Goal: Task Accomplishment & Management: Complete application form

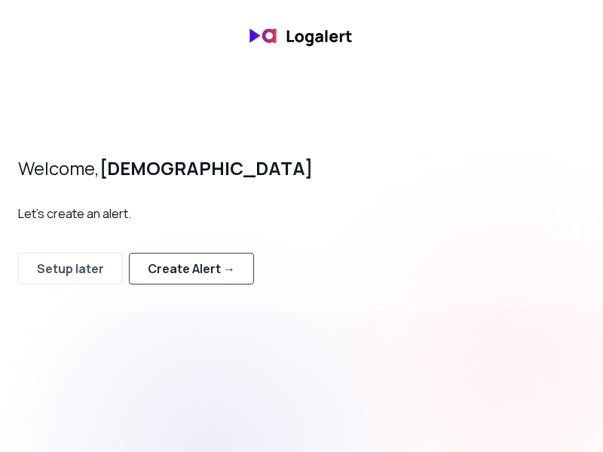
click at [173, 274] on div "Create Alert →" at bounding box center [191, 268] width 87 height 18
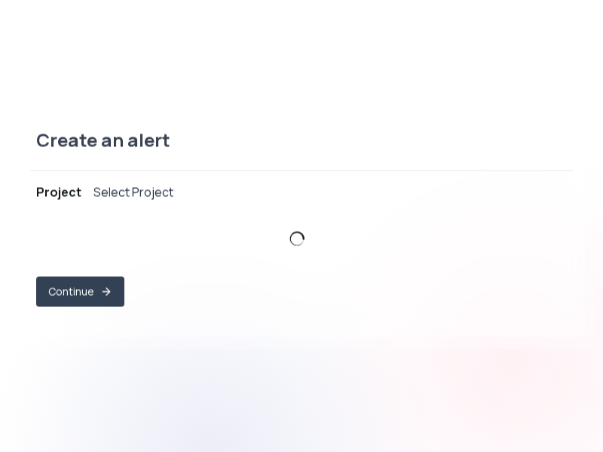
select select "prj_KtwYSY8IzAwmnrsRwZBhEVAqM3Rs"
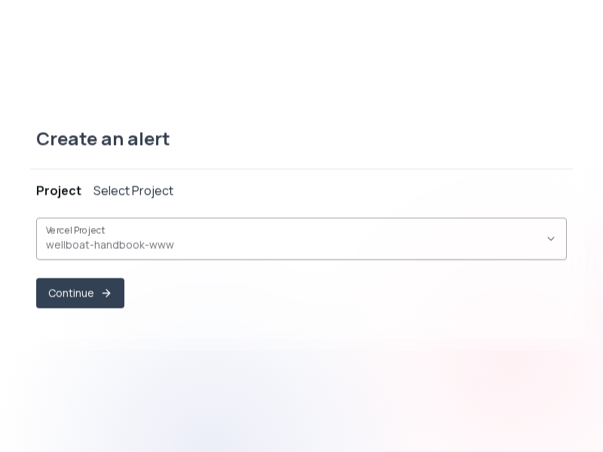
click at [130, 238] on span "wellboat-handbook-www ," at bounding box center [292, 244] width 493 height 15
click at [554, 234] on icon "button" at bounding box center [551, 238] width 12 height 12
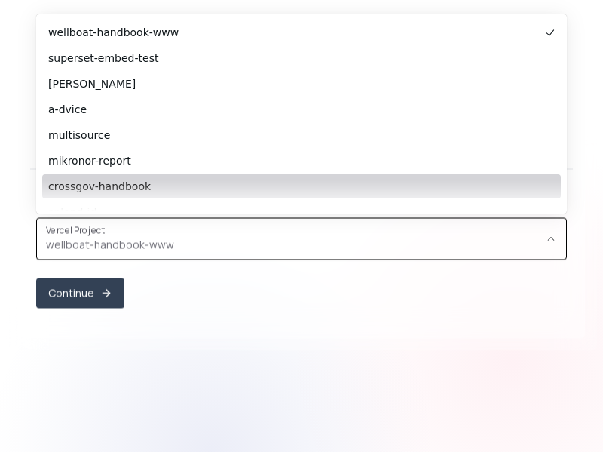
click at [119, 191] on span "crossgov-handbook" at bounding box center [294, 186] width 492 height 15
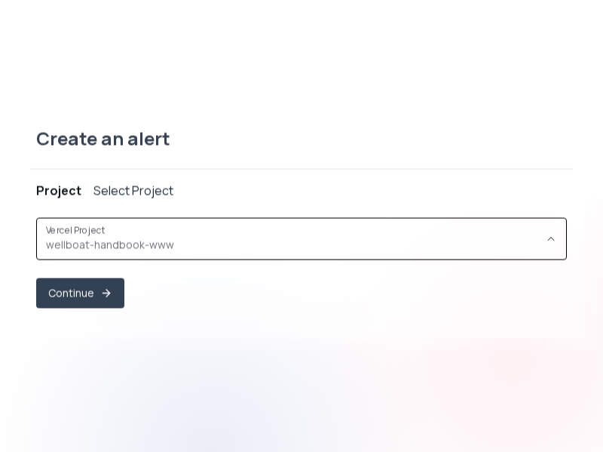
type input "prj_wKcJ1HtCHIt1QjqlQEI6v76acB97"
select select "prj_wKcJ1HtCHIt1QjqlQEI6v76acB97"
click at [71, 293] on button "Continue" at bounding box center [80, 292] width 88 height 30
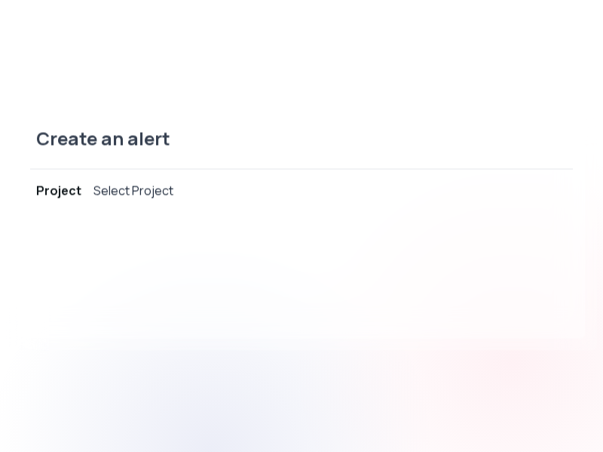
select select "message"
select select "CONTAINS"
select select "OR"
select select "message"
select select "CONTAINS"
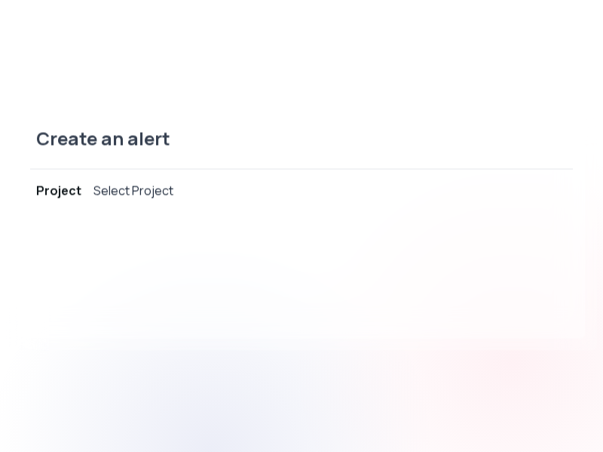
select select "AND"
select select "source"
select select "NOT_EQUALS"
select select "build"
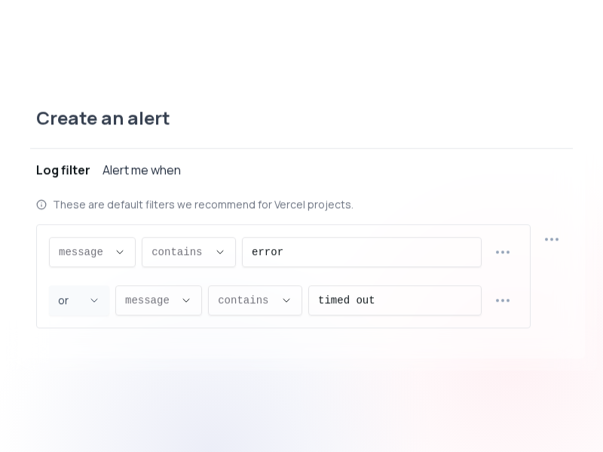
scroll to position [14, 0]
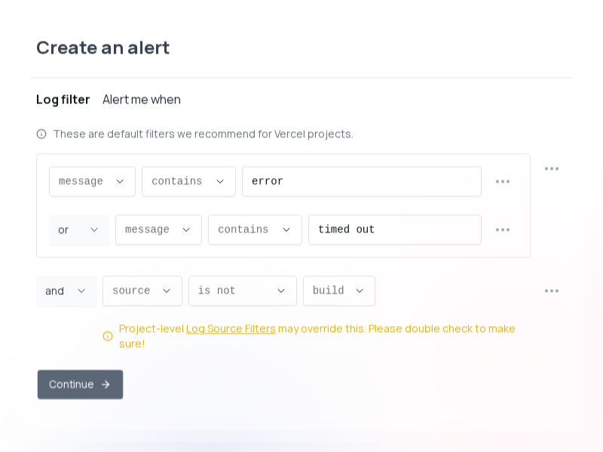
click at [86, 381] on button "Continue" at bounding box center [80, 383] width 85 height 29
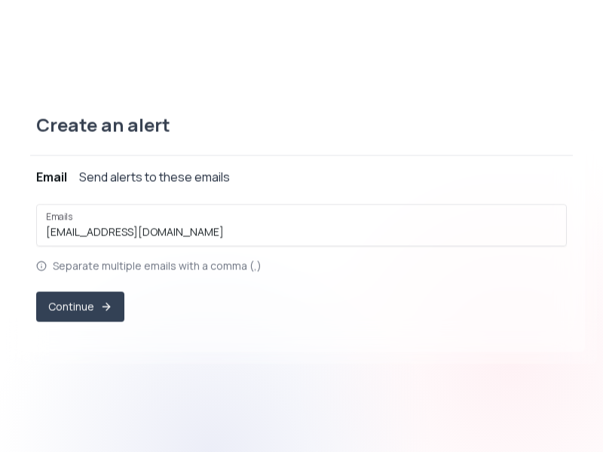
click at [124, 185] on button "Email Send alerts to these emails" at bounding box center [301, 176] width 531 height 42
click at [169, 175] on div "Send alerts to these emails" at bounding box center [154, 176] width 151 height 18
click at [55, 180] on div "Email" at bounding box center [51, 176] width 31 height 18
click at [78, 305] on button "Continue" at bounding box center [80, 306] width 85 height 29
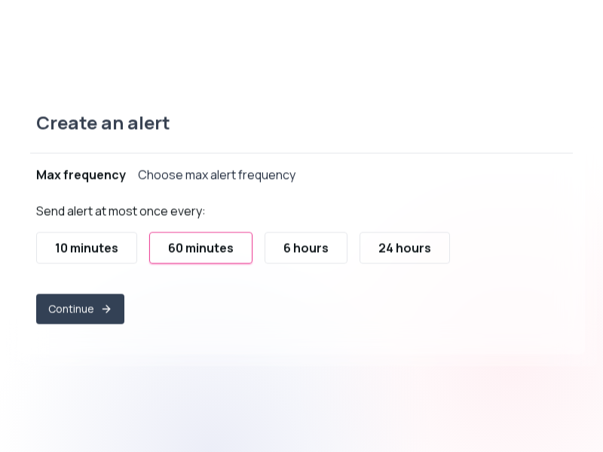
click at [391, 240] on div "24 hours" at bounding box center [404, 247] width 53 height 18
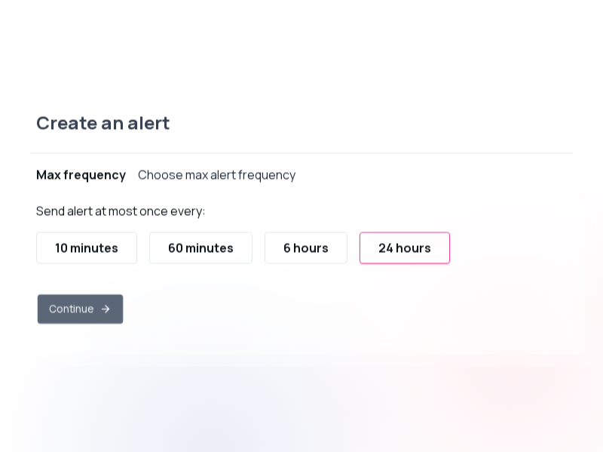
click at [77, 302] on button "Continue" at bounding box center [80, 308] width 85 height 29
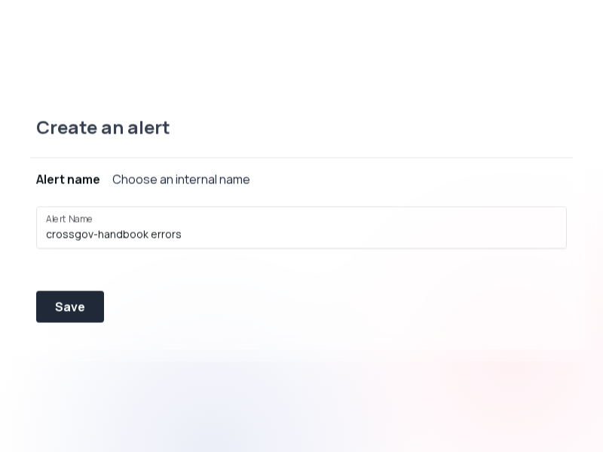
click at [77, 302] on div "Save" at bounding box center [70, 306] width 30 height 18
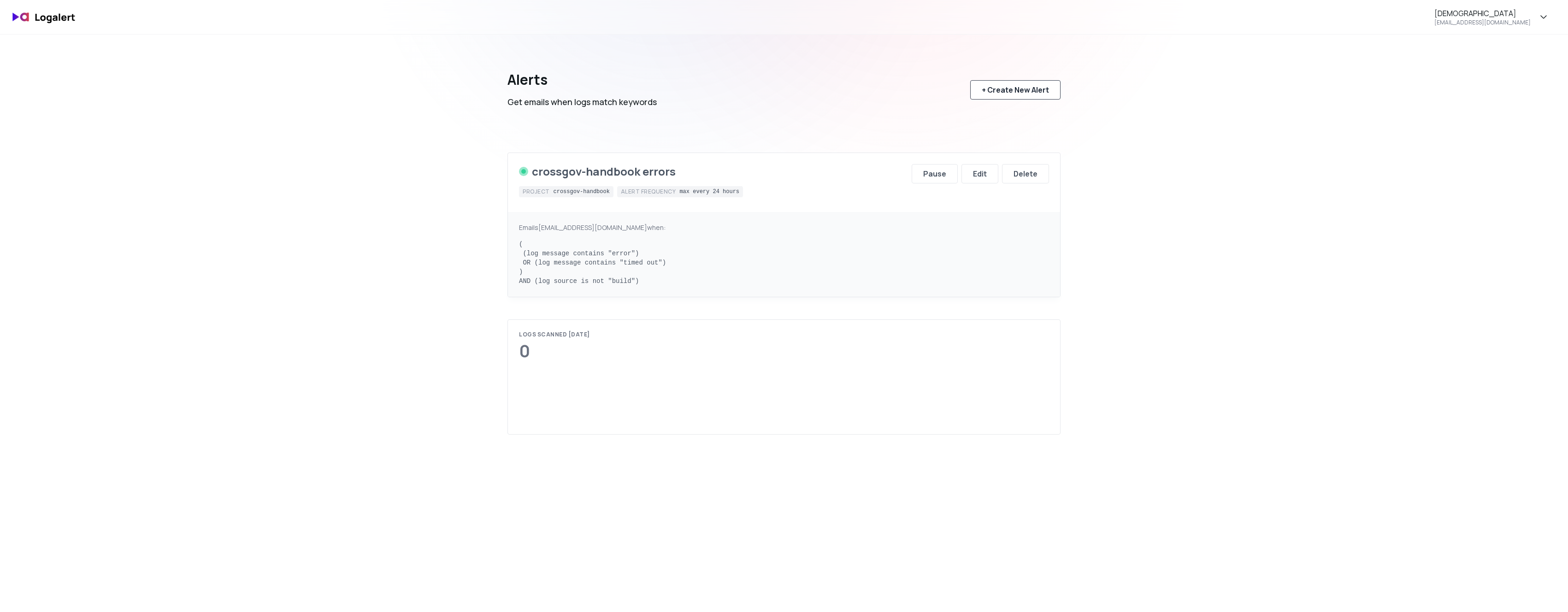
click at [1001, 87] on div "+ Create New Alert" at bounding box center [1015, 90] width 67 height 11
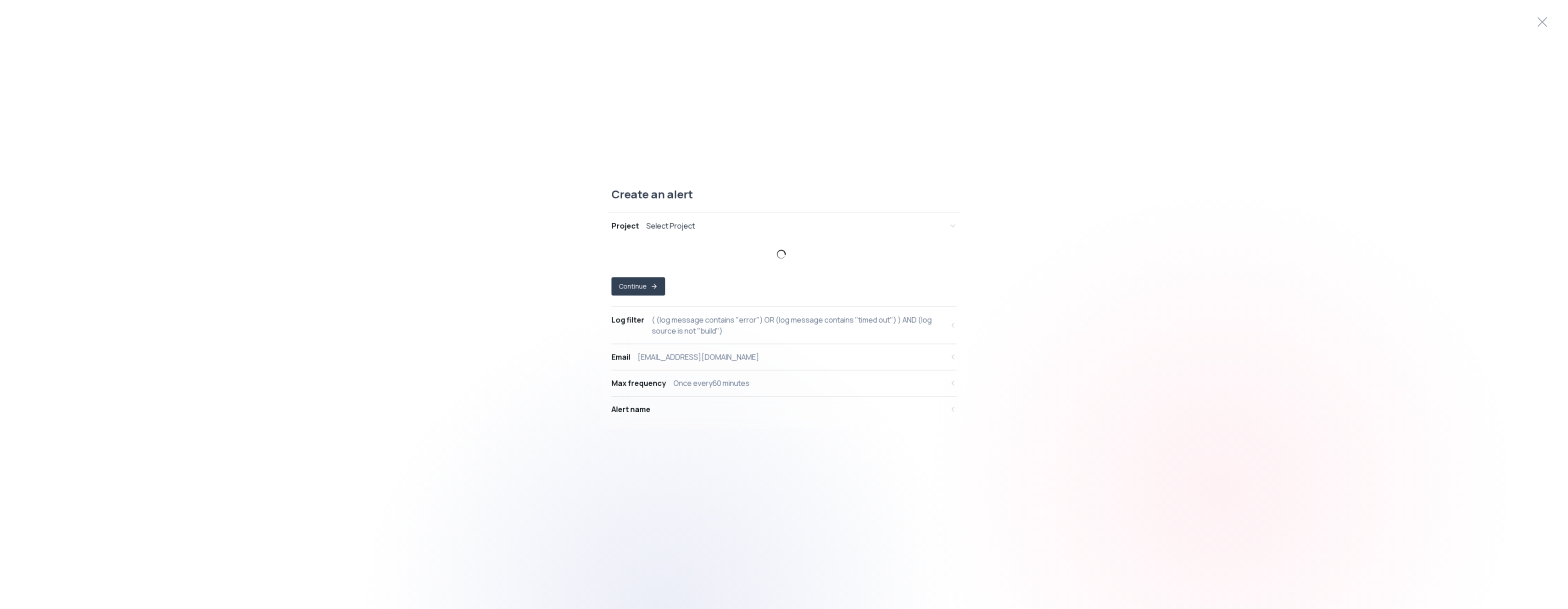
select select "prj_KtwYSY8IzAwmnrsRwZBhEVAqM3Rs"
click at [659, 266] on span "wellboat-handbook-www ," at bounding box center [779, 265] width 322 height 9
click at [631, 286] on button "Continue" at bounding box center [639, 295] width 54 height 18
select select "message"
select select "CONTAINS"
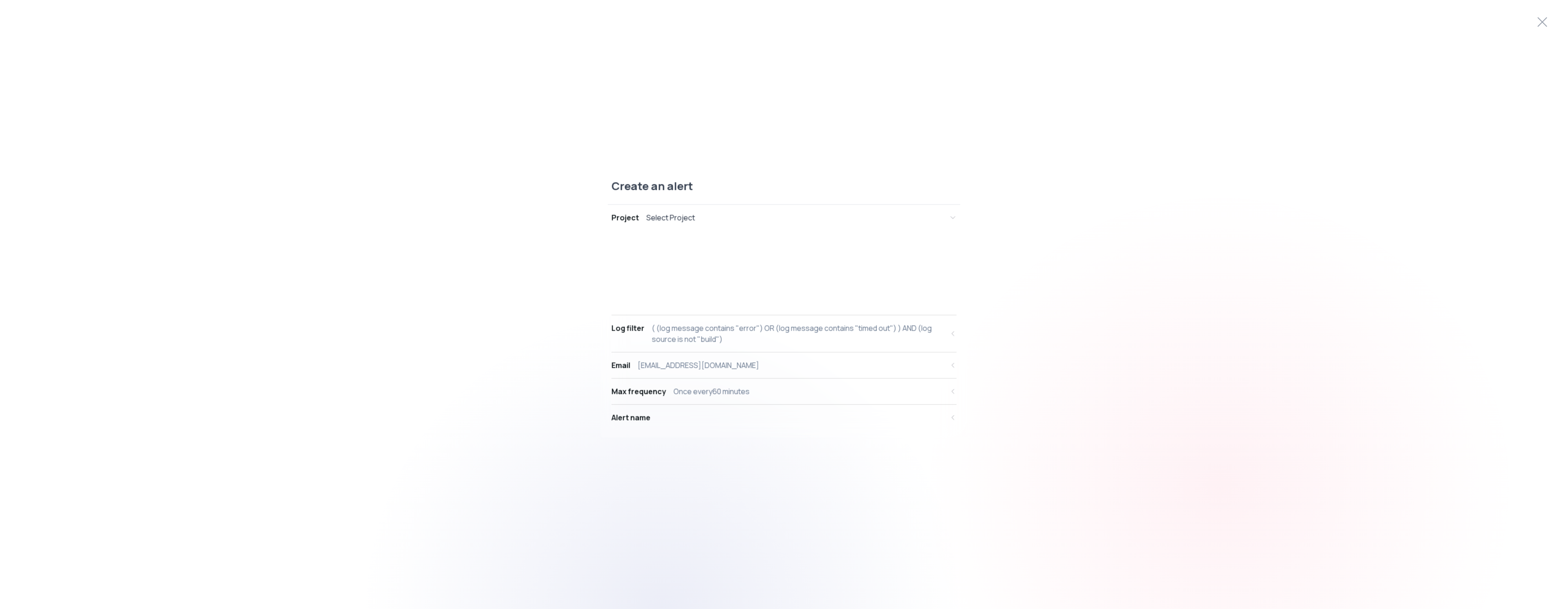
select select "OR"
select select "message"
select select "CONTAINS"
select select "AND"
select select "source"
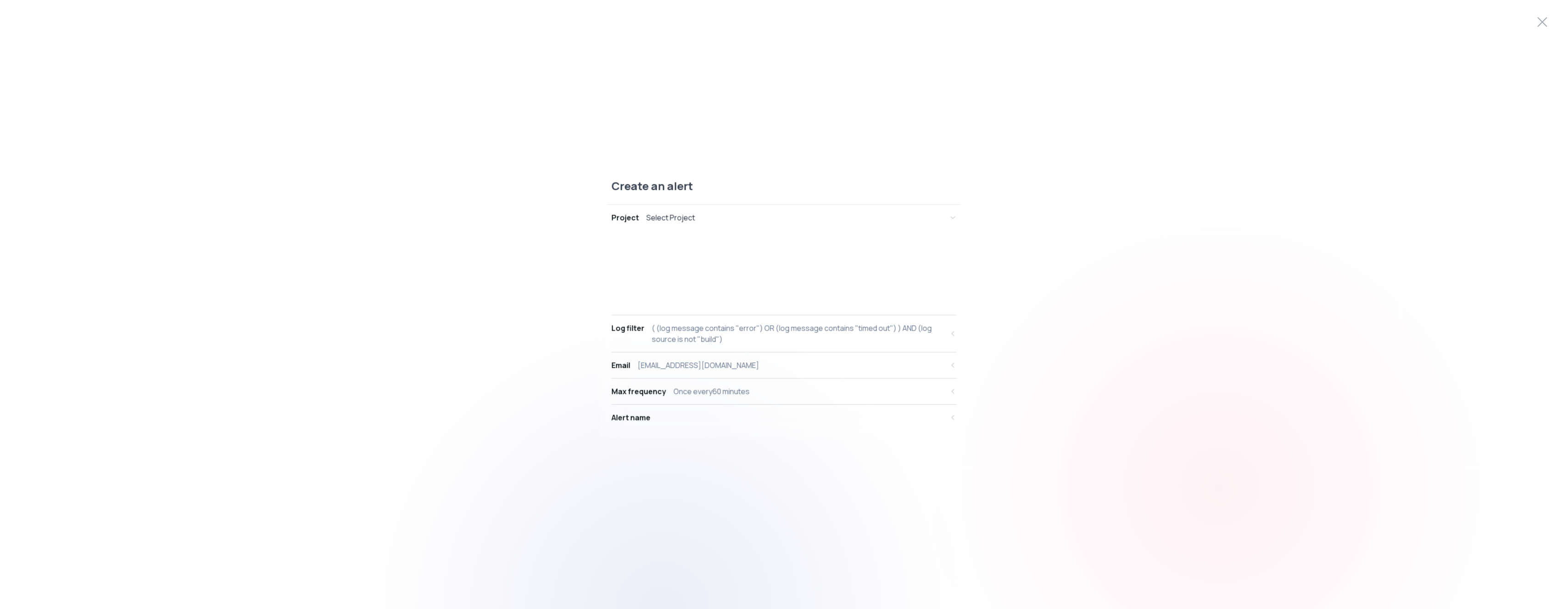
select select "NOT_EQUALS"
select select "build"
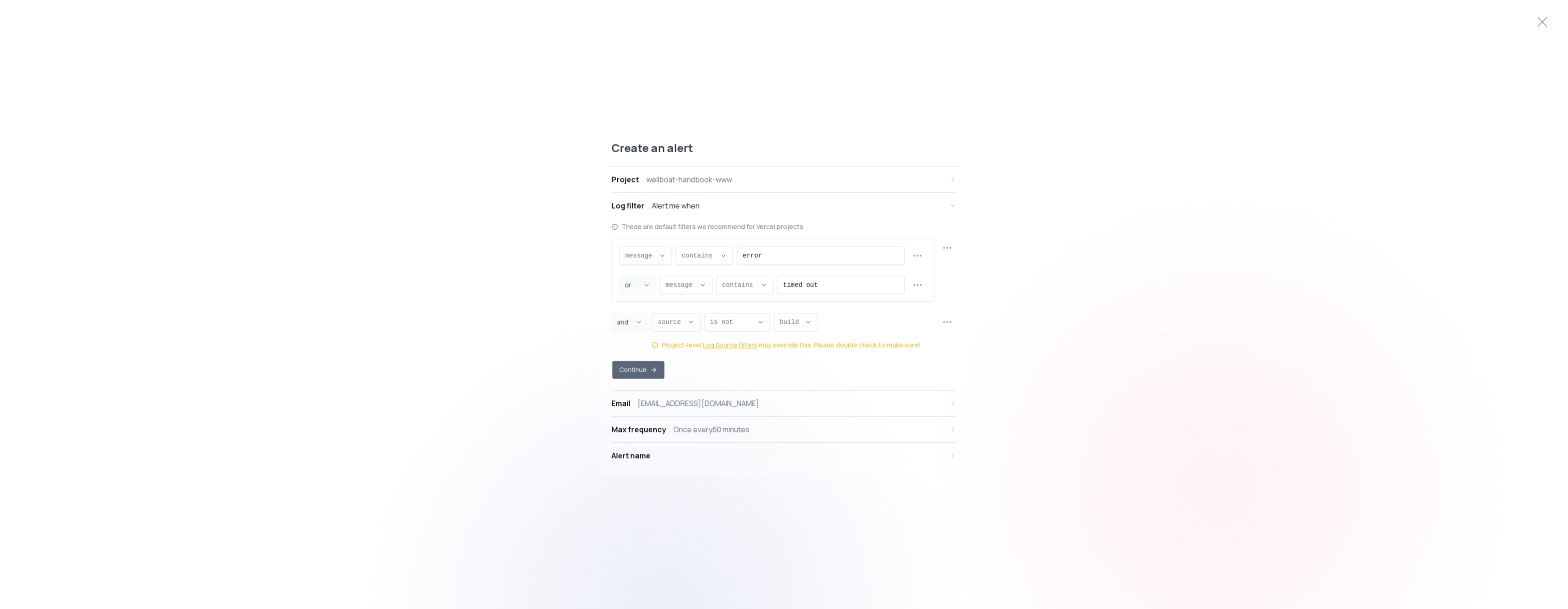
click at [644, 364] on button "Continue" at bounding box center [638, 369] width 52 height 18
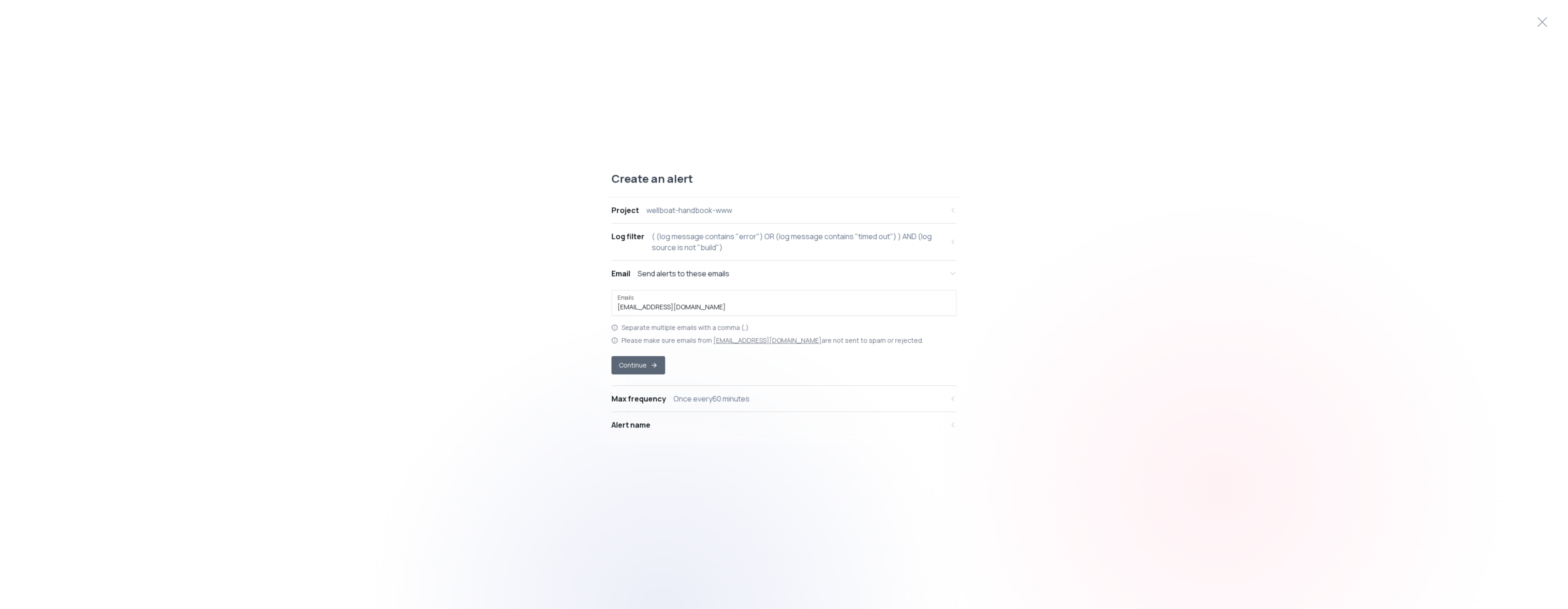
click at [643, 364] on button "Continue" at bounding box center [639, 366] width 54 height 18
click at [834, 351] on div "24 hours" at bounding box center [836, 349] width 32 height 11
click at [640, 387] on button "Continue" at bounding box center [639, 386] width 54 height 18
click at [631, 413] on div "Save" at bounding box center [632, 411] width 18 height 11
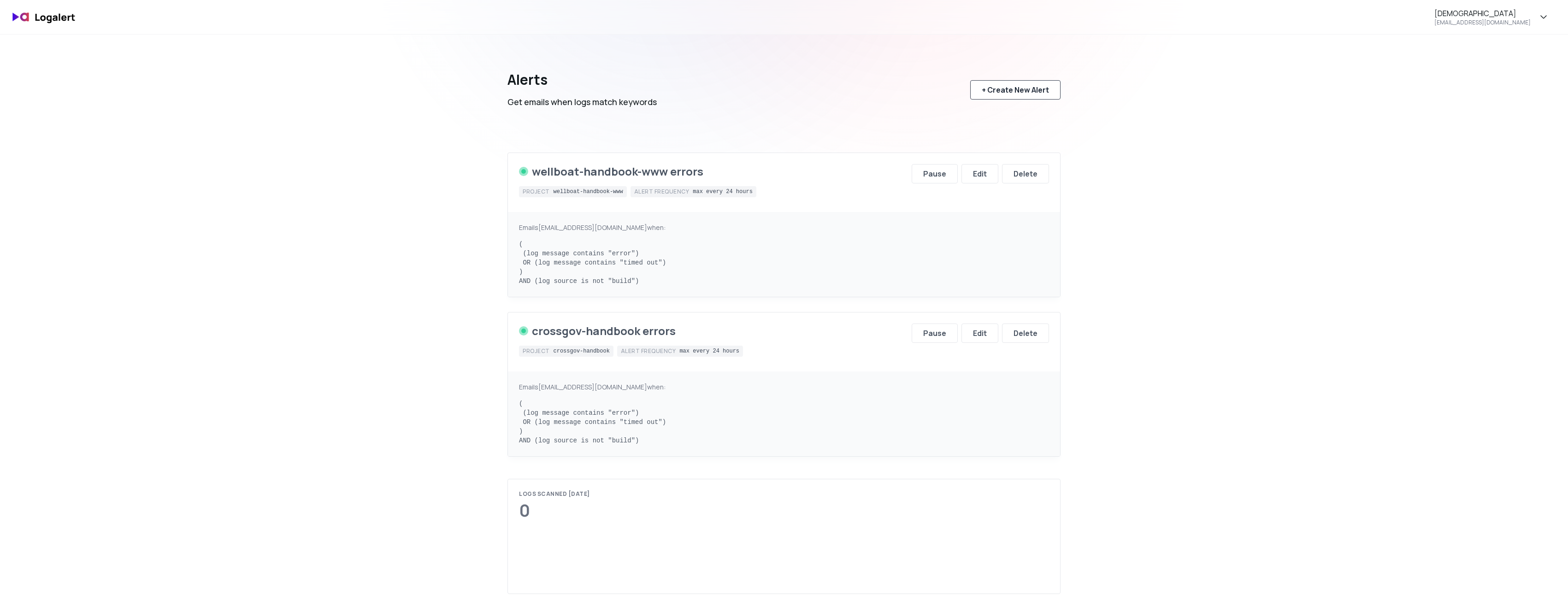
click at [1033, 99] on button "+ Create New Alert" at bounding box center [1015, 90] width 90 height 20
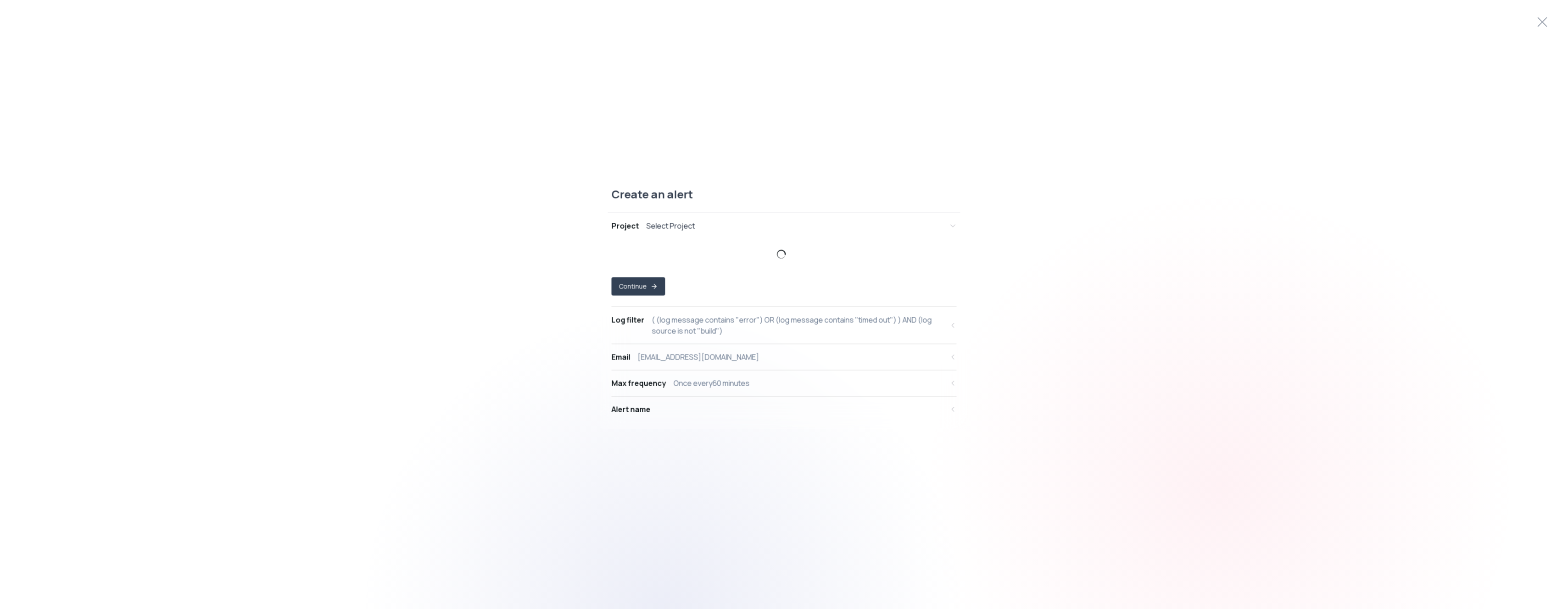
select select "prj_KtwYSY8IzAwmnrsRwZBhEVAqM3Rs"
click at [671, 261] on span "wellboat-handbook-www ," at bounding box center [779, 265] width 322 height 9
click at [952, 256] on button "Vercel Project wellboat-handbook-www ," at bounding box center [784, 262] width 345 height 26
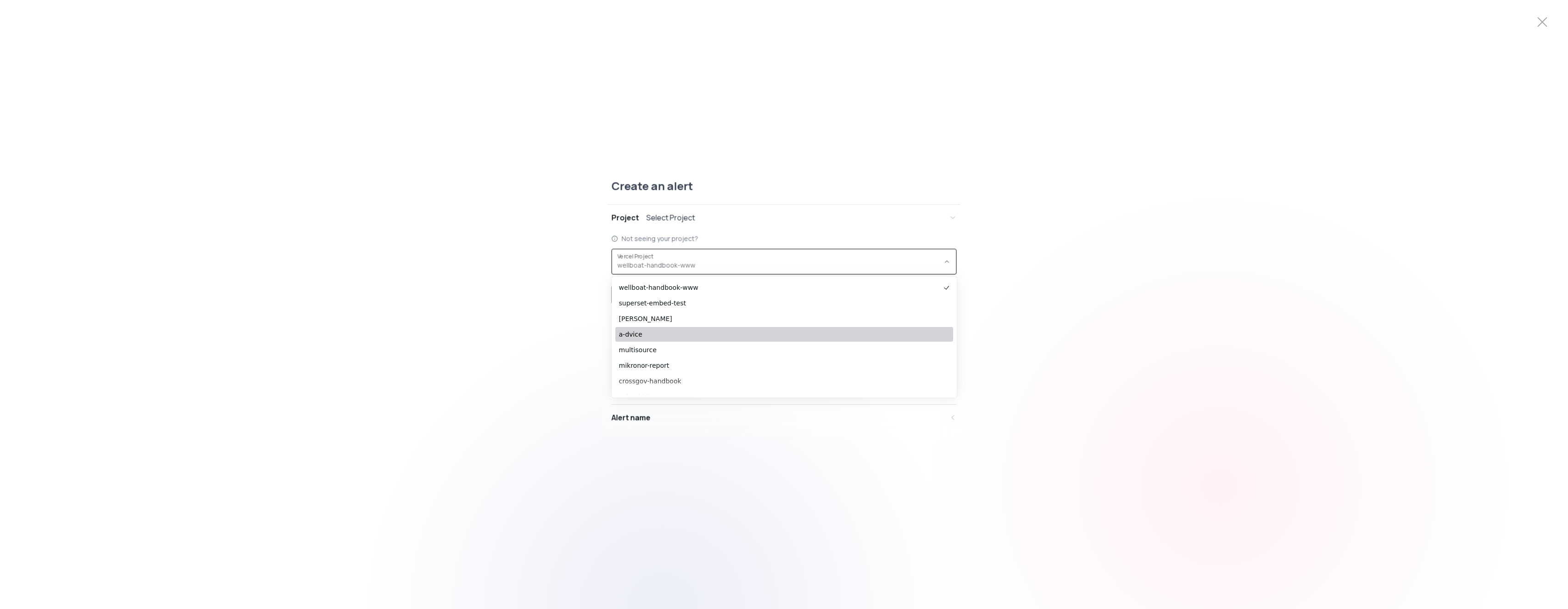
click at [635, 333] on span "a-dvice" at bounding box center [780, 334] width 321 height 9
type input "prj_KWa5ULfHDAuAOdcwAXsKq2X5S1Ky"
select select "prj_KWa5ULfHDAuAOdcwAXsKq2X5S1Ky"
click at [660, 296] on button "Continue" at bounding box center [639, 295] width 54 height 18
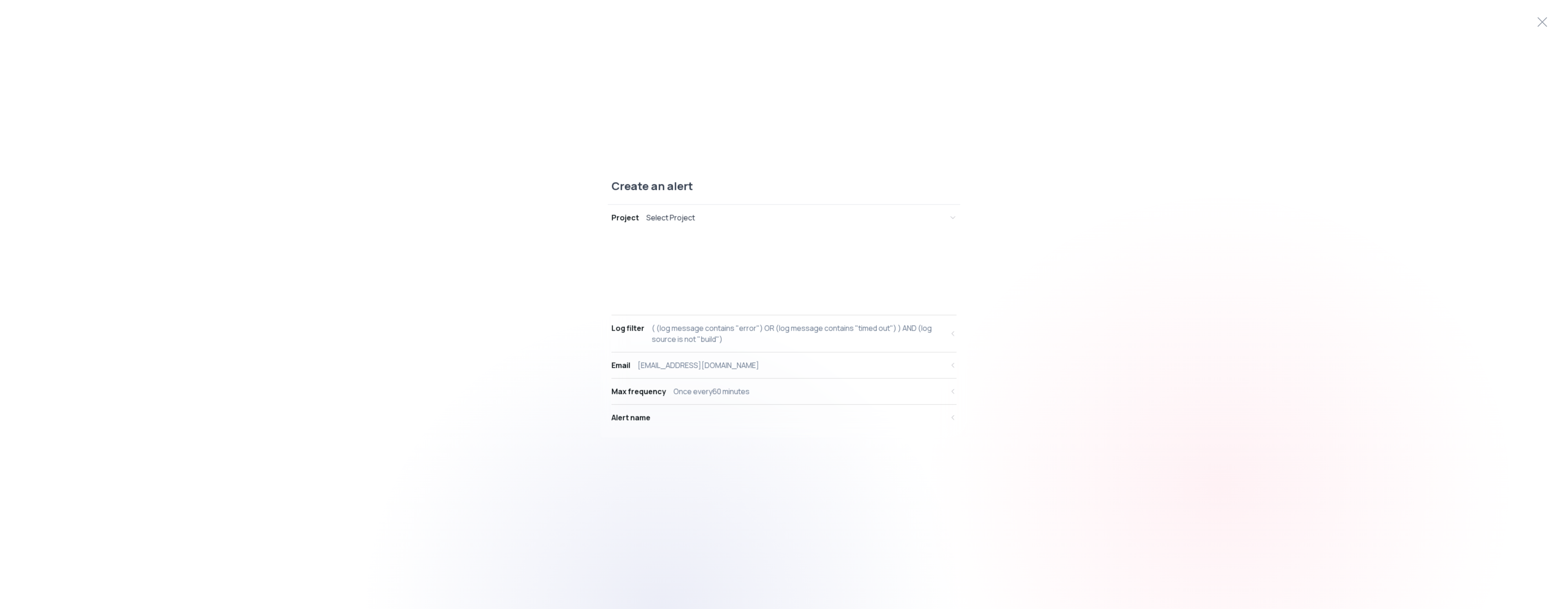
select select "message"
select select "CONTAINS"
select select "OR"
select select "message"
select select "CONTAINS"
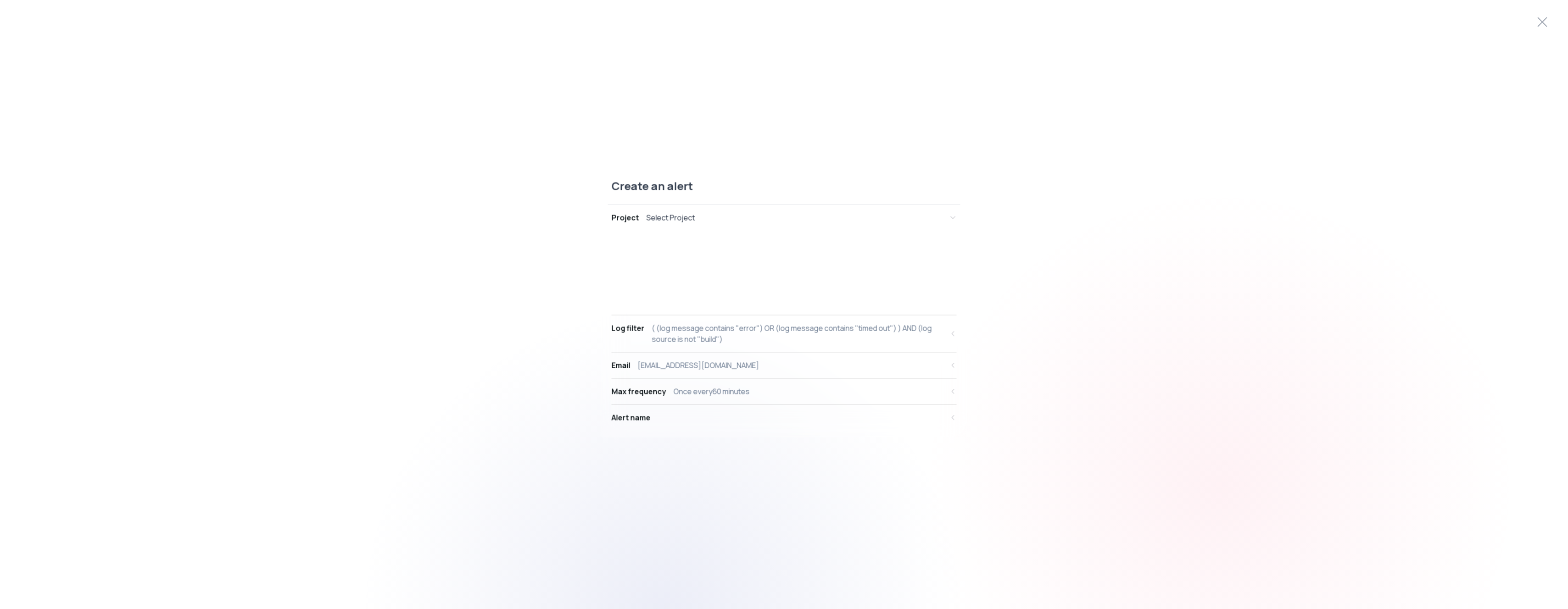
select select "AND"
select select "source"
select select "NOT_EQUALS"
select select "build"
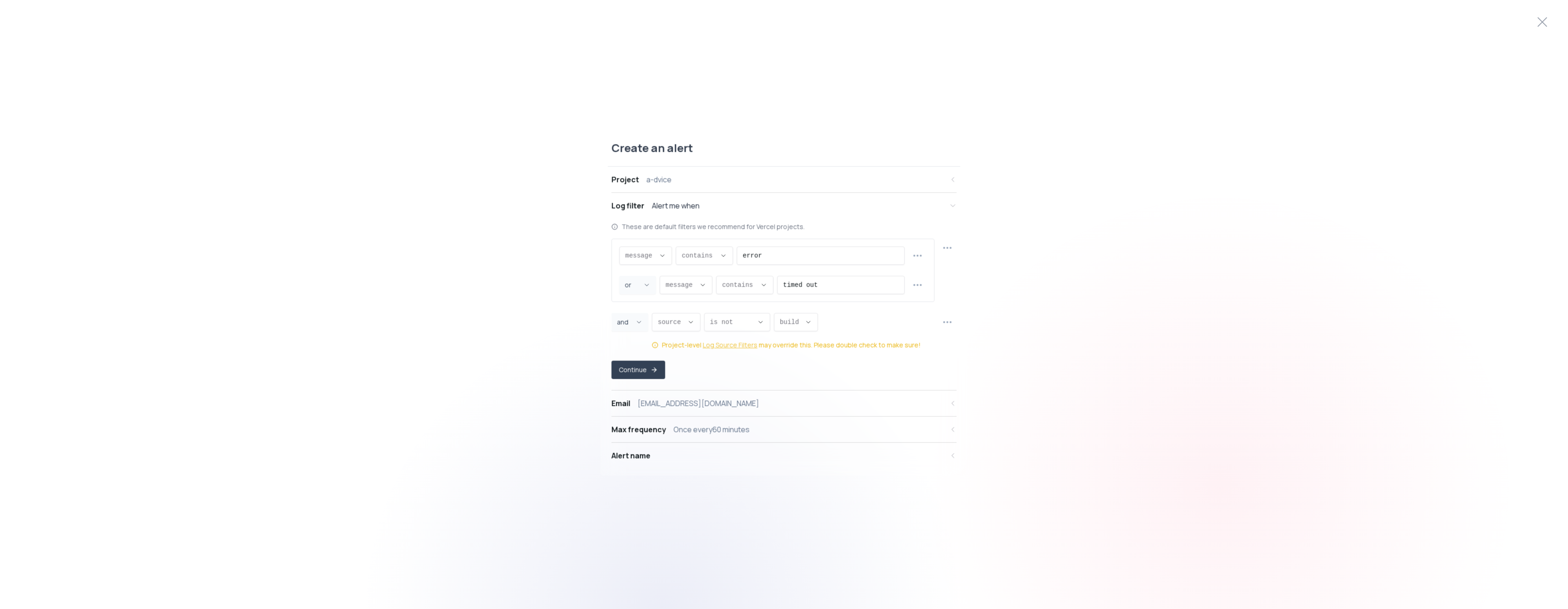
click at [723, 346] on link "Log Source Filters" at bounding box center [730, 345] width 55 height 9
click at [635, 368] on button "Continue" at bounding box center [639, 370] width 54 height 18
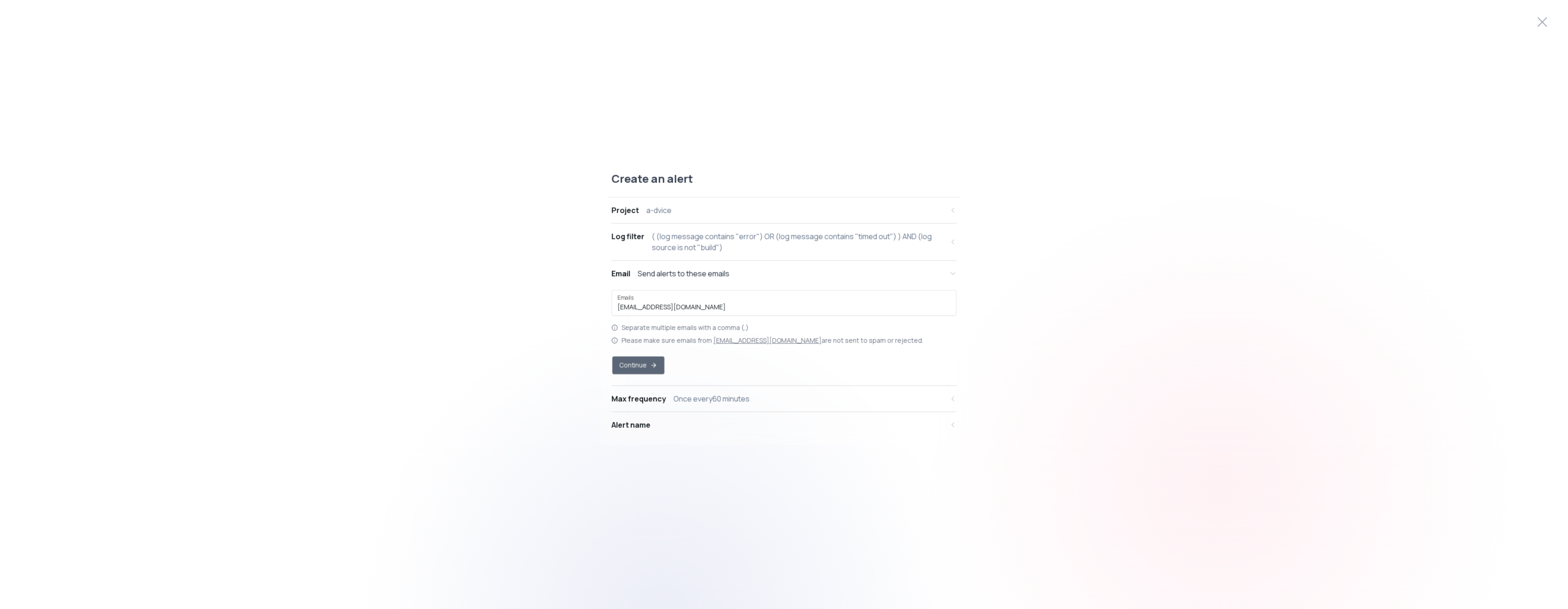
click at [646, 364] on button "Continue" at bounding box center [638, 365] width 52 height 18
click at [835, 346] on div "24 hours" at bounding box center [836, 349] width 32 height 11
click at [646, 387] on button "Continue" at bounding box center [639, 386] width 54 height 18
click at [634, 409] on div "Save" at bounding box center [632, 411] width 18 height 11
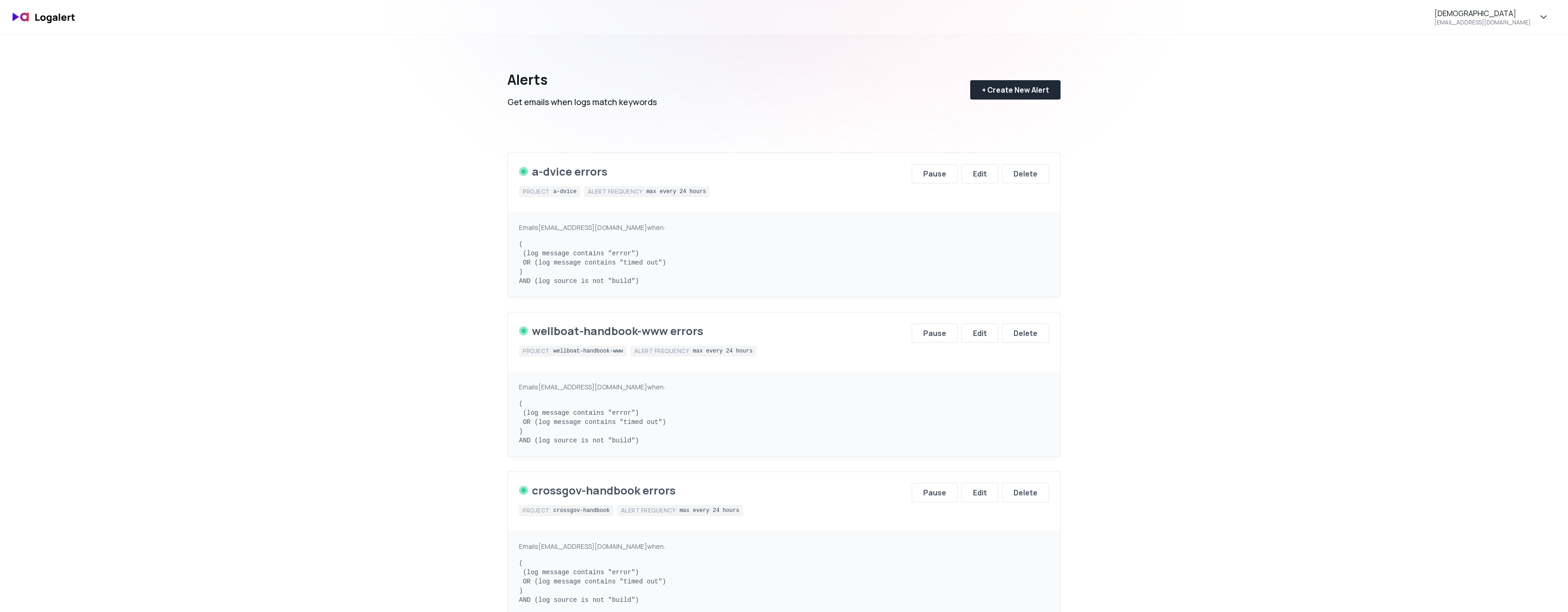
click at [1263, 260] on div "NIVANorge jemmima.knight@niva.no Alerts Get emails when logs match keywords + C…" at bounding box center [784, 563] width 1568 height 1126
click at [355, 150] on div "NIVANorge jemmima.knight@niva.no Alerts Get emails when logs match keywords + C…" at bounding box center [784, 563] width 1568 height 1126
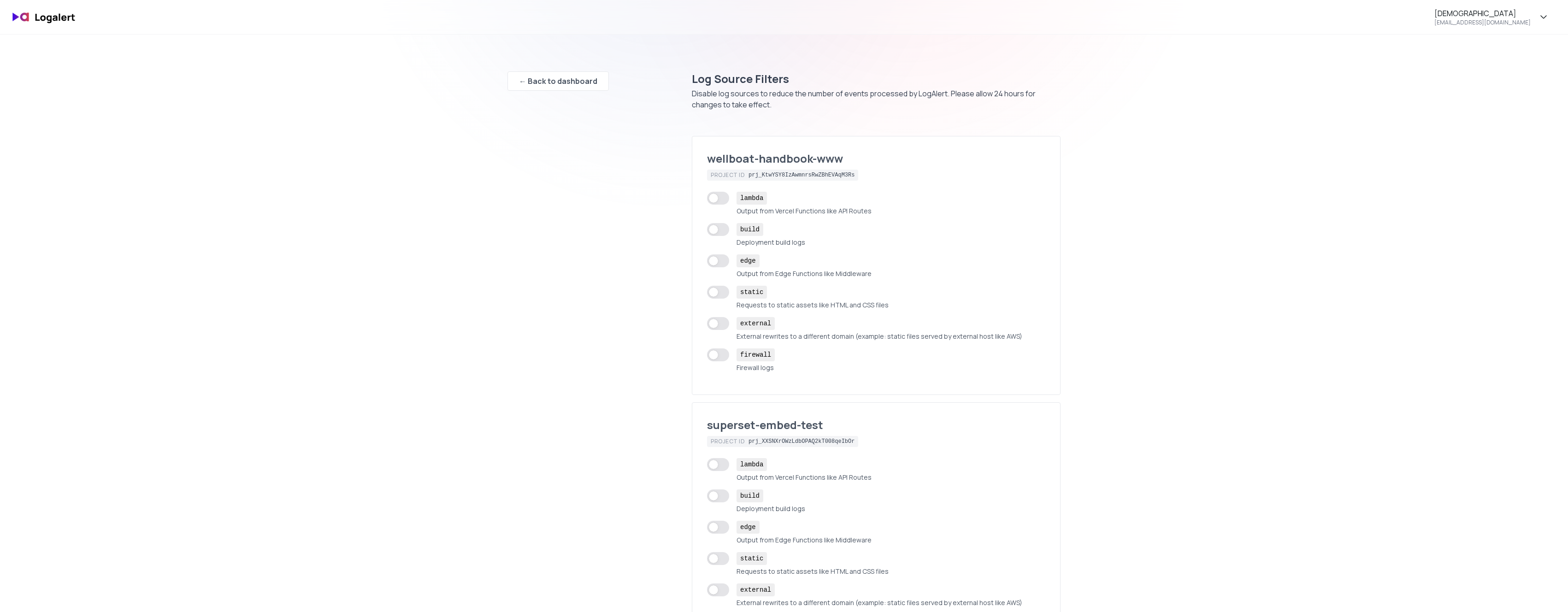
checkbox input "true"
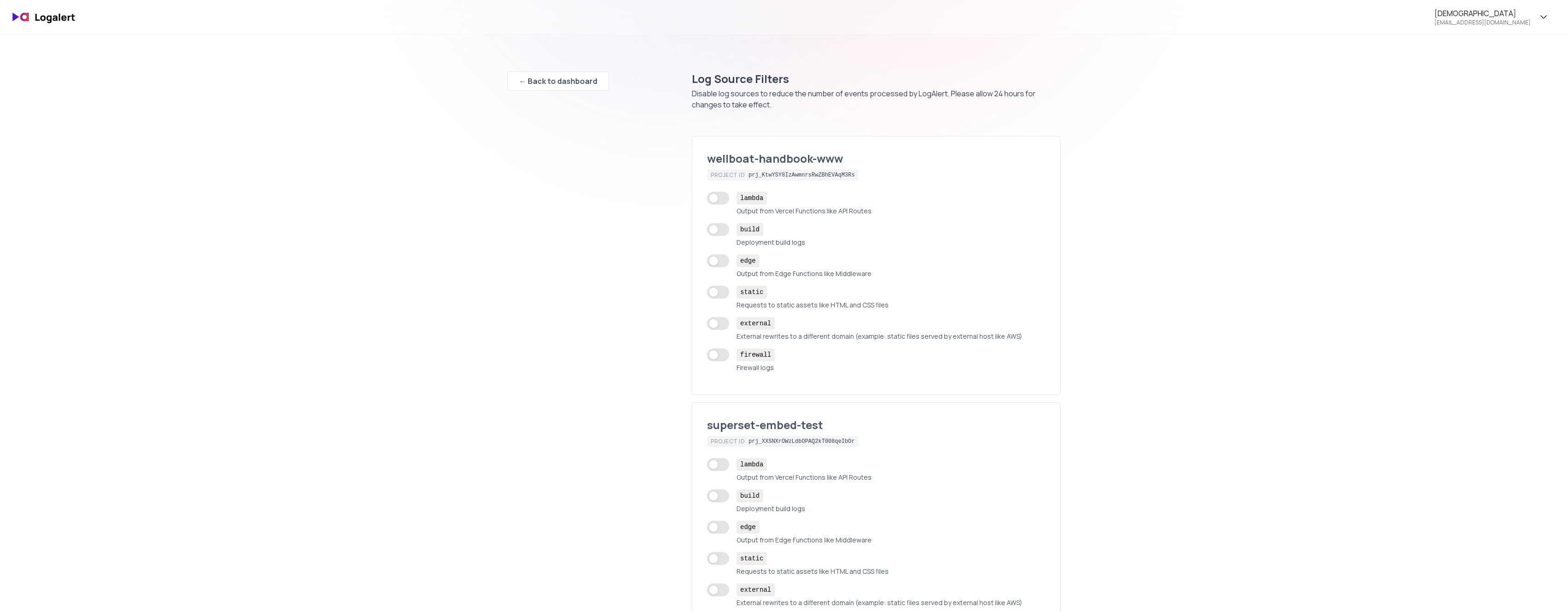
checkbox input "true"
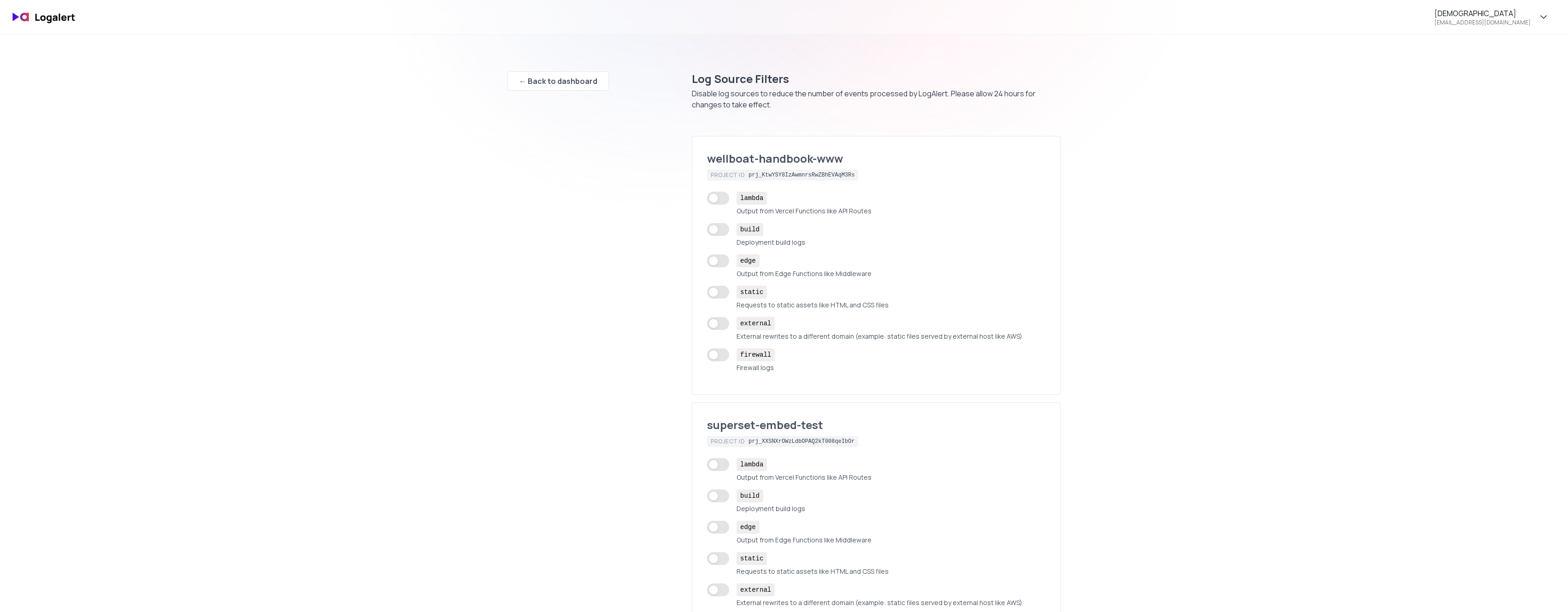
checkbox input "true"
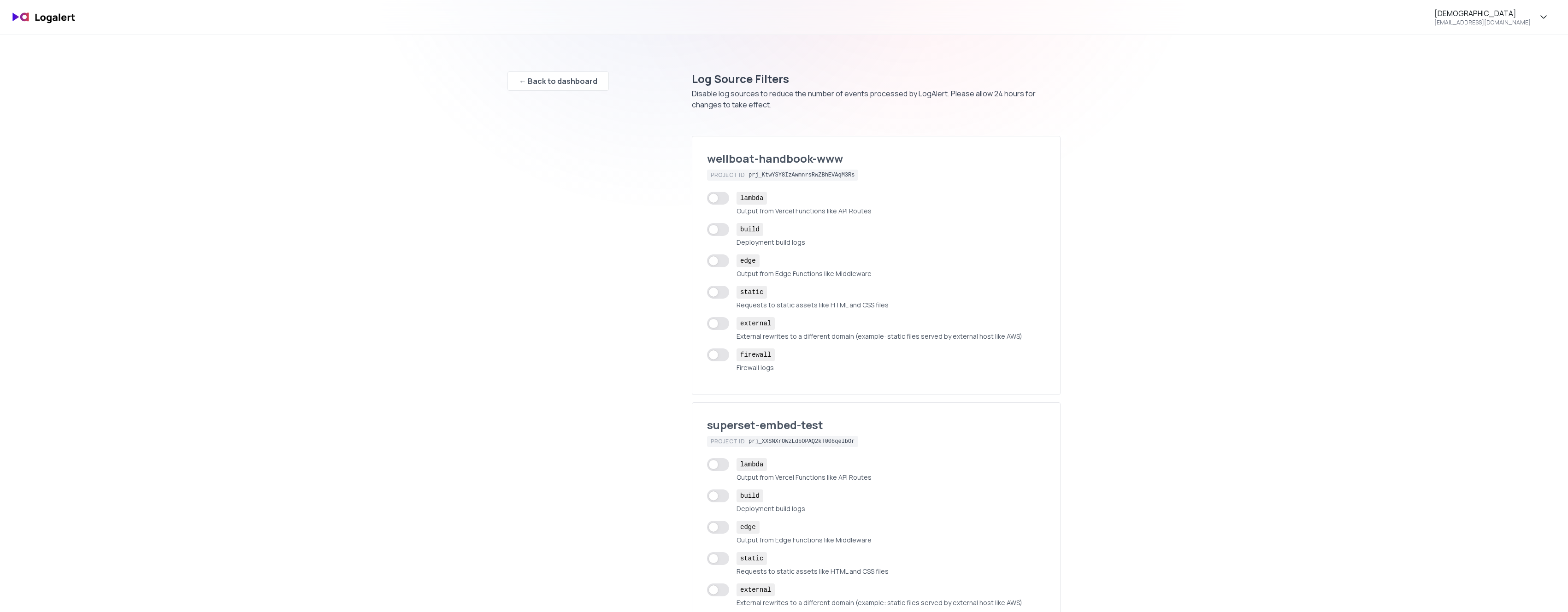
checkbox input "true"
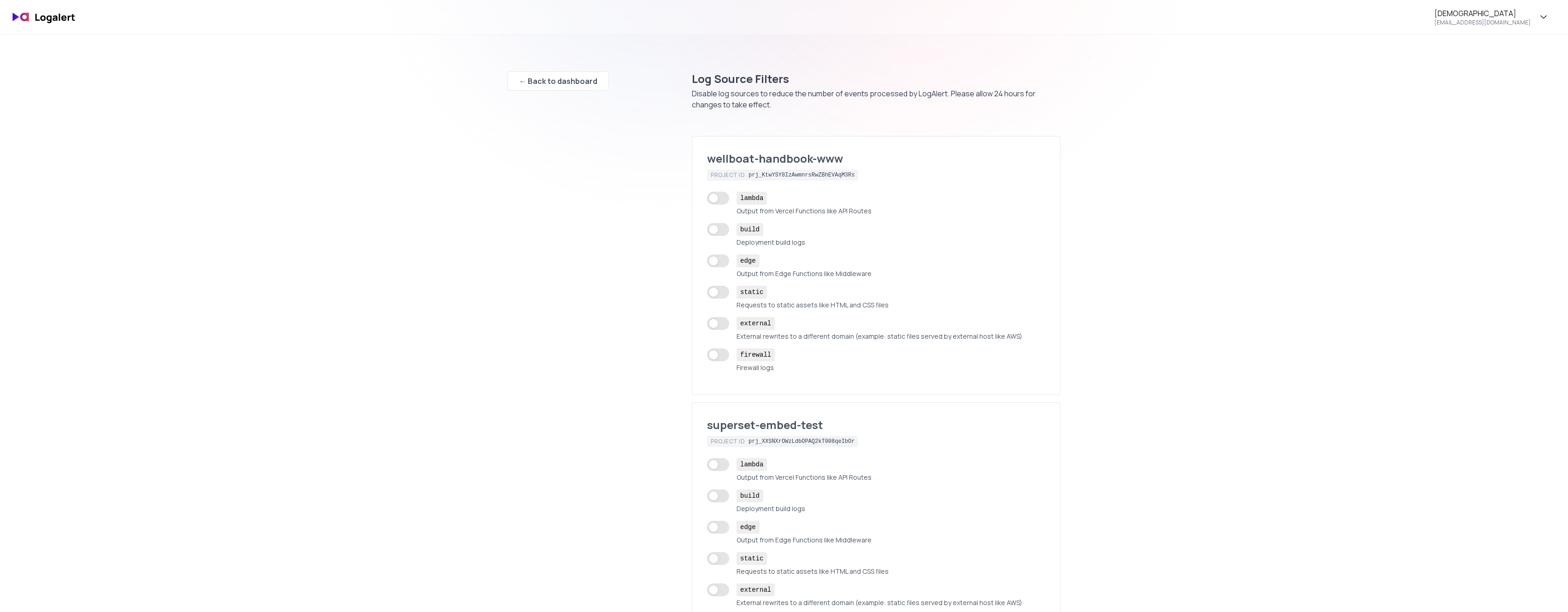
checkbox input "true"
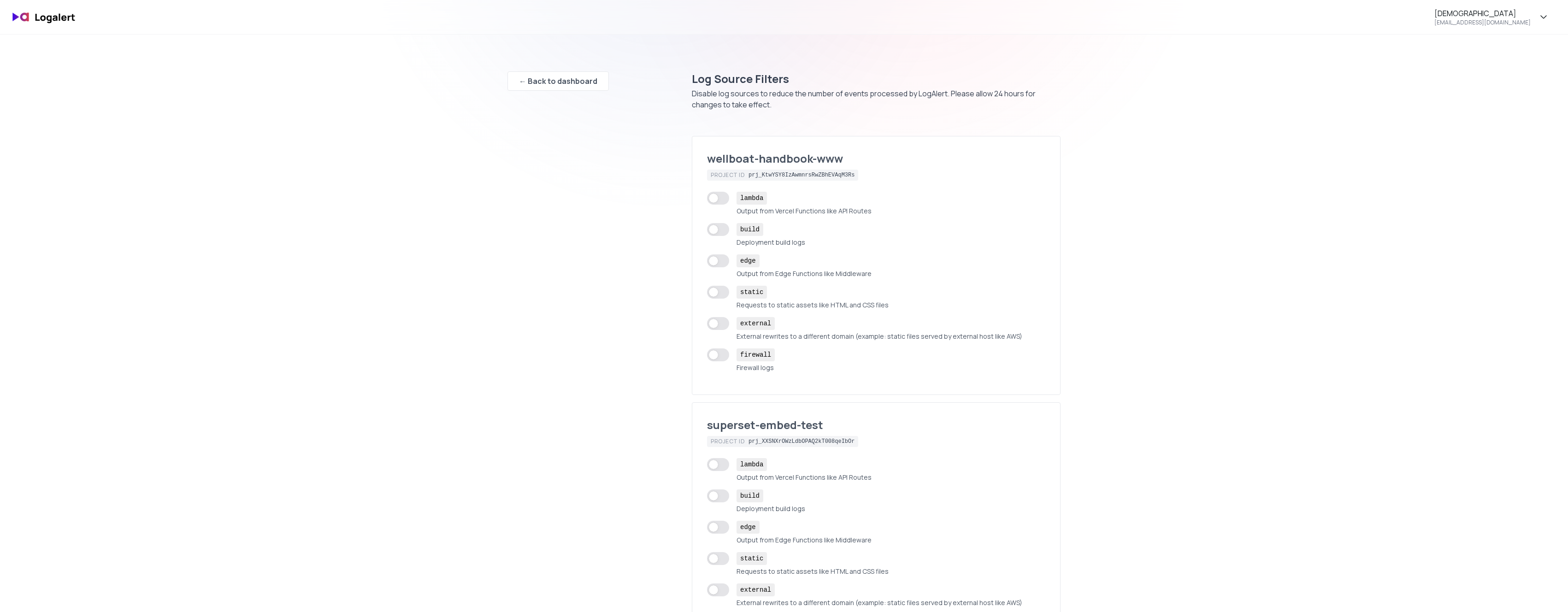
checkbox input "true"
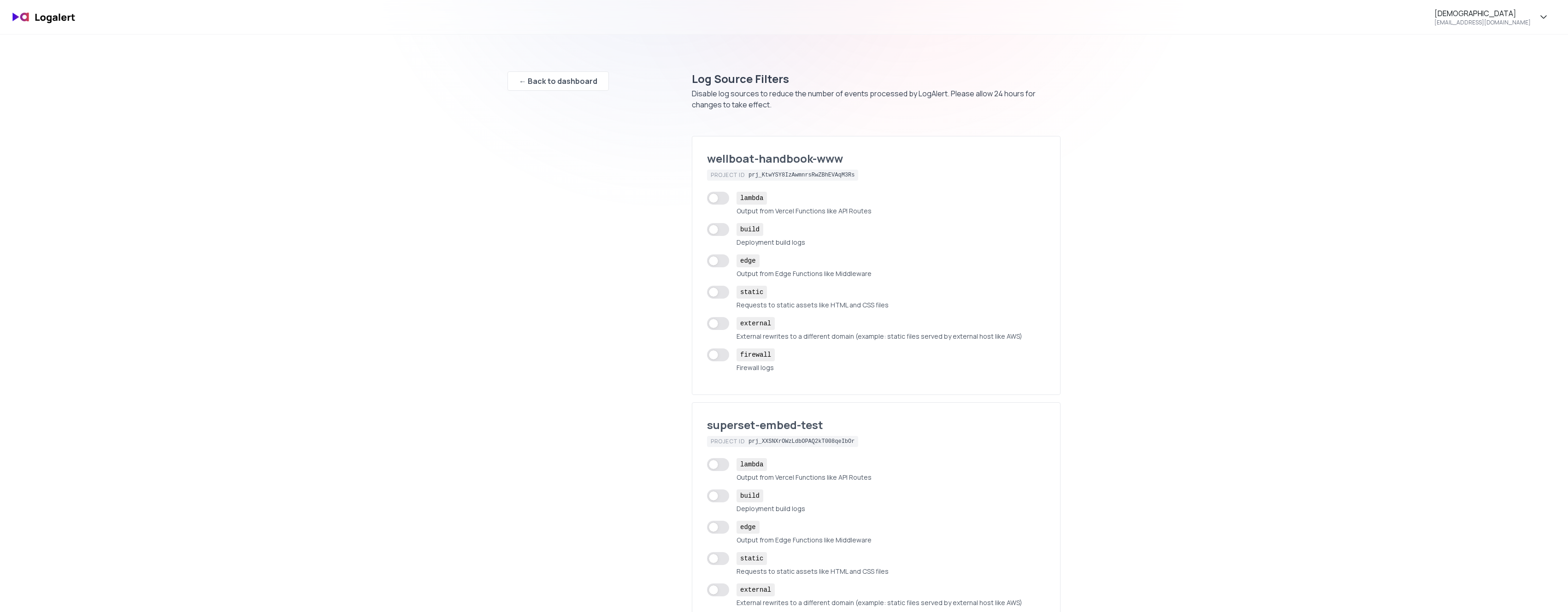
checkbox input "true"
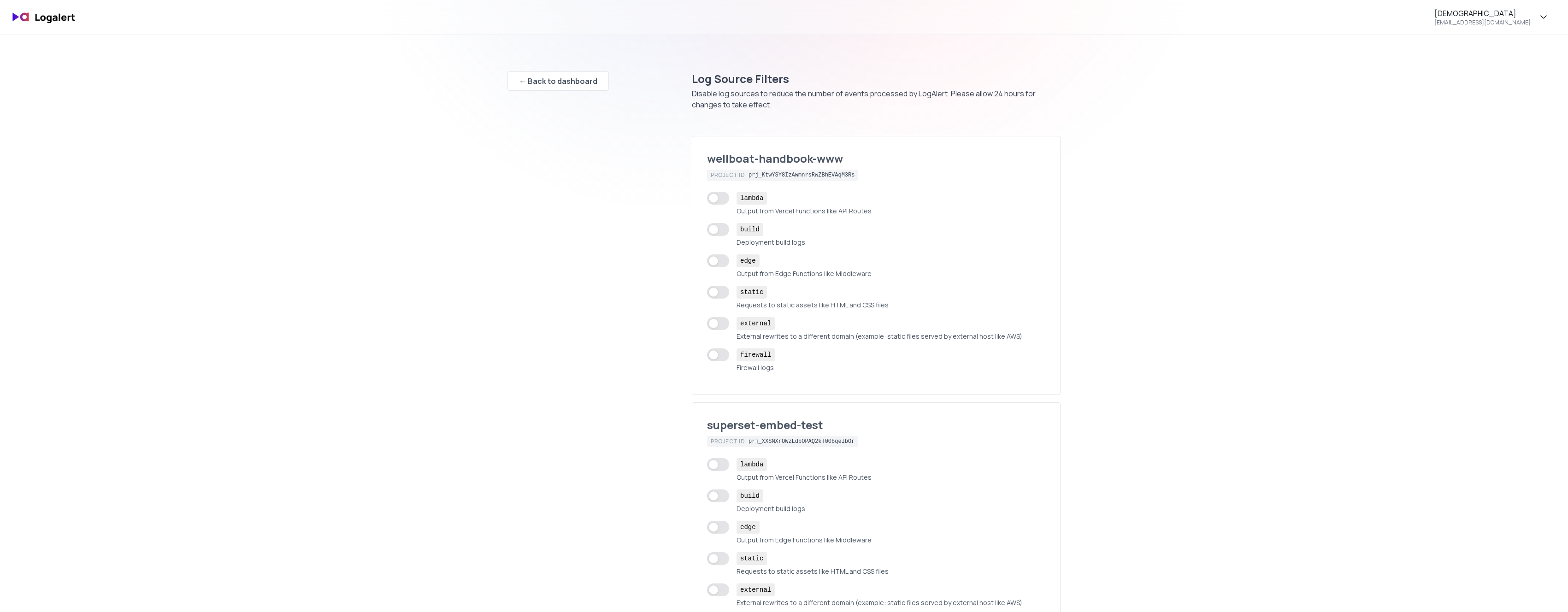
checkbox input "true"
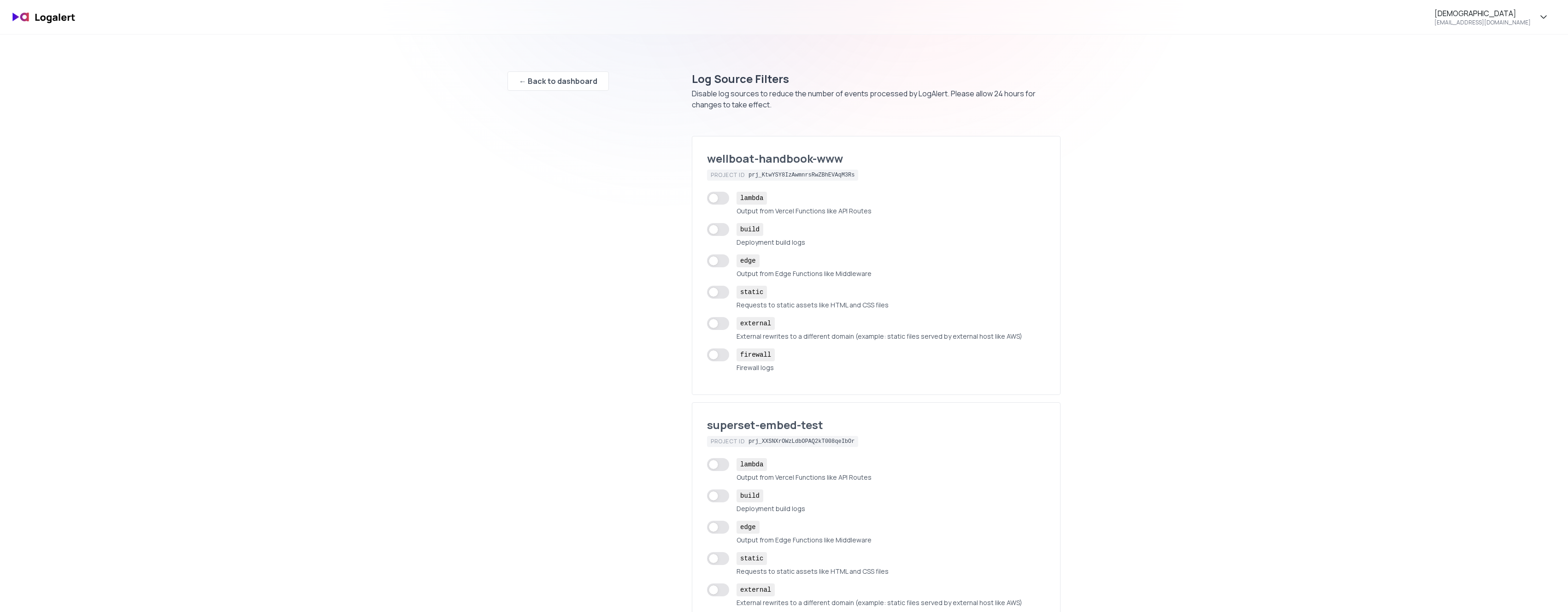
checkbox input "true"
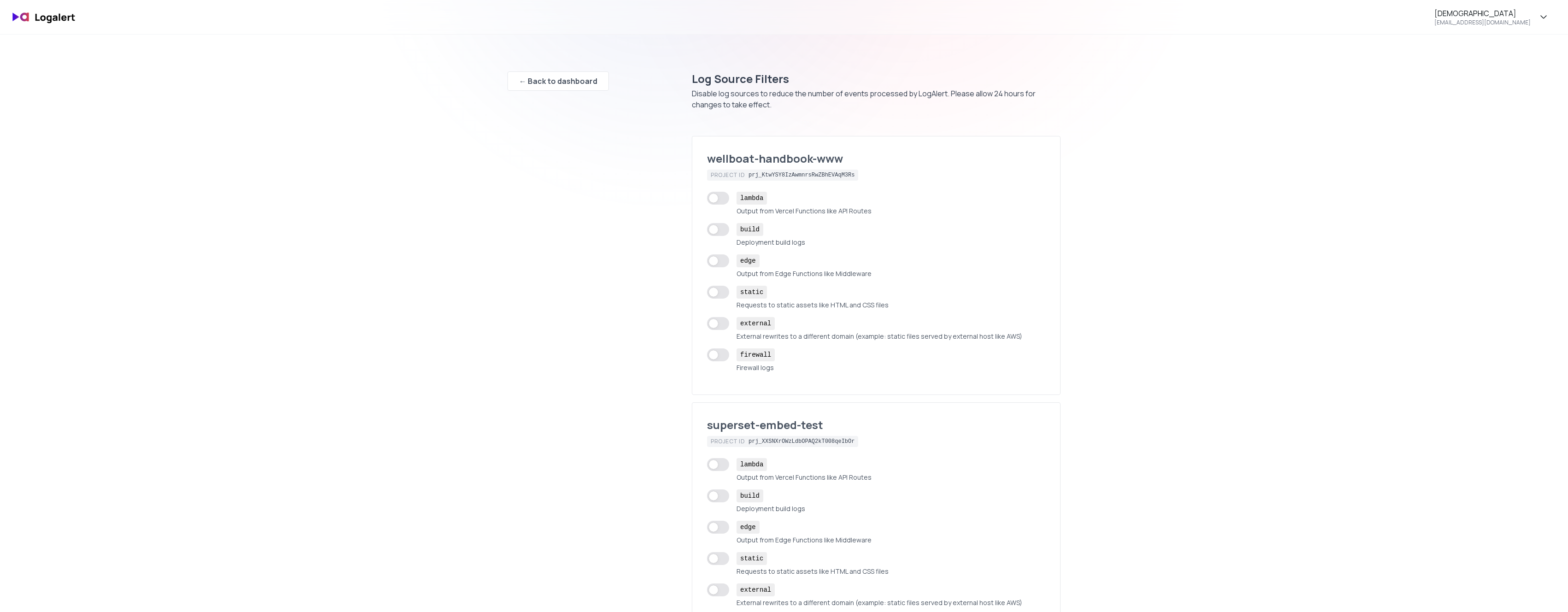
checkbox input "true"
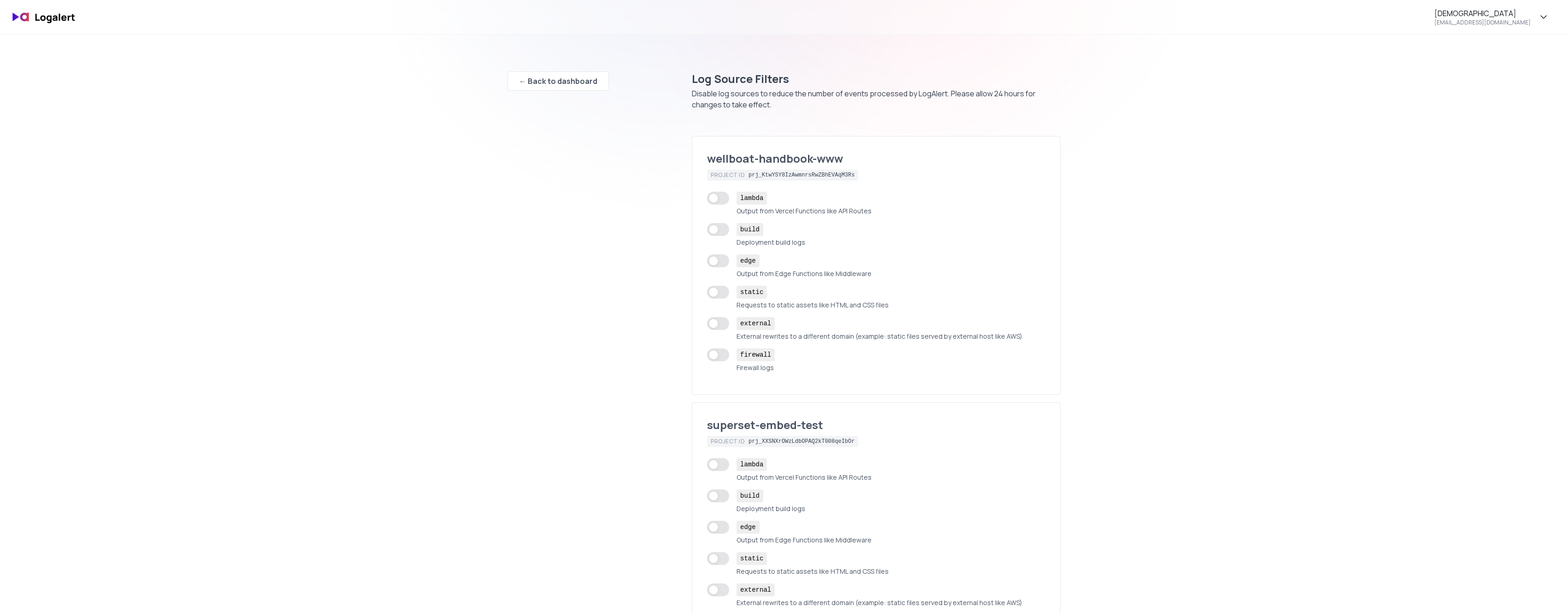
checkbox input "true"
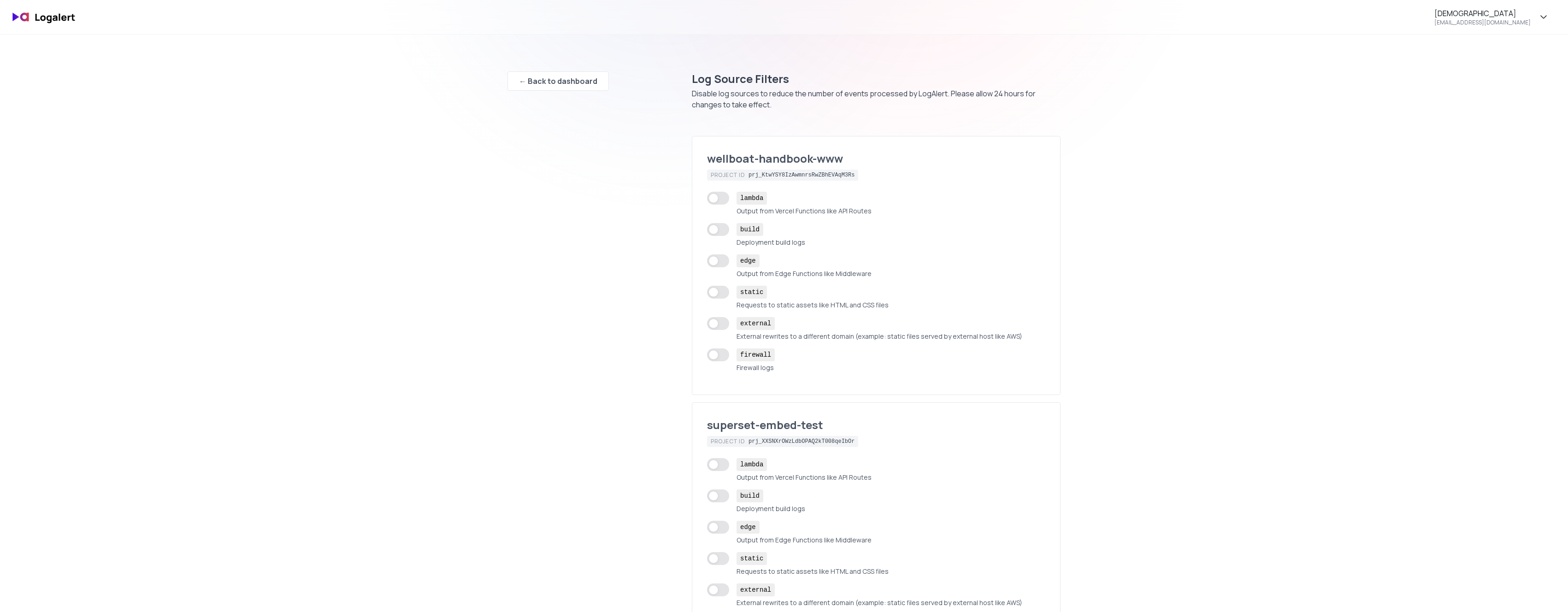
checkbox input "true"
